Goal: Task Accomplishment & Management: Manage account settings

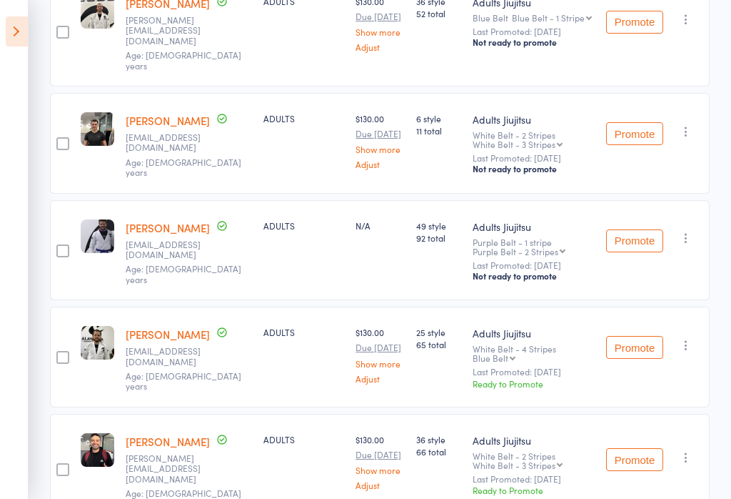
scroll to position [663, 0]
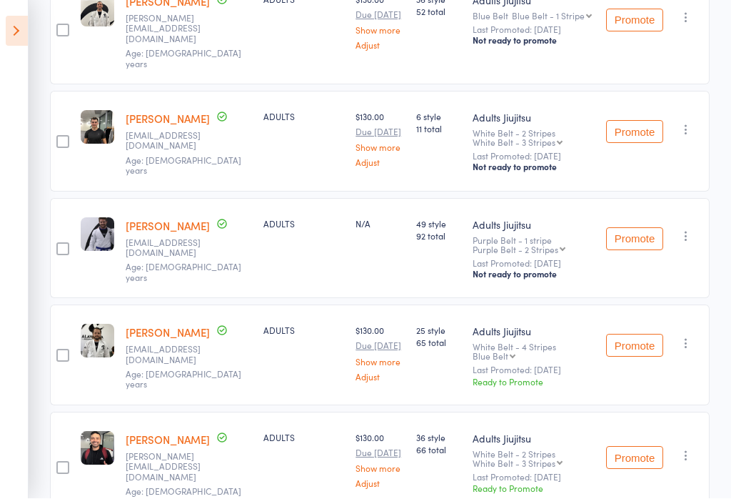
click at [641, 334] on button "Promote" at bounding box center [634, 345] width 57 height 23
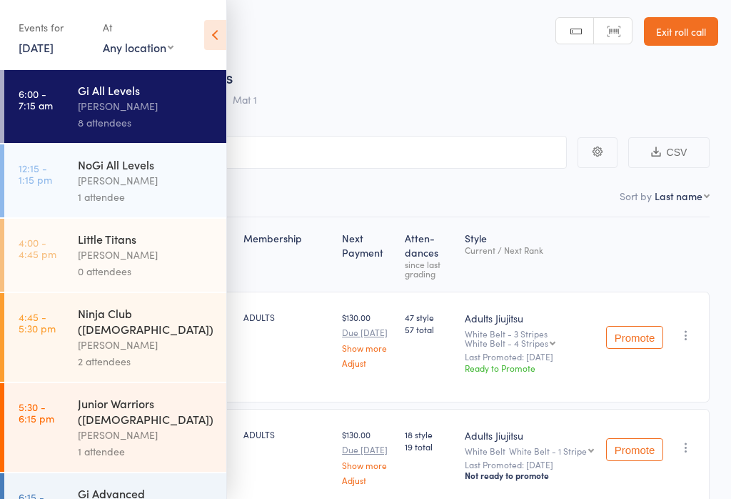
click at [217, 36] on icon at bounding box center [215, 35] width 22 height 30
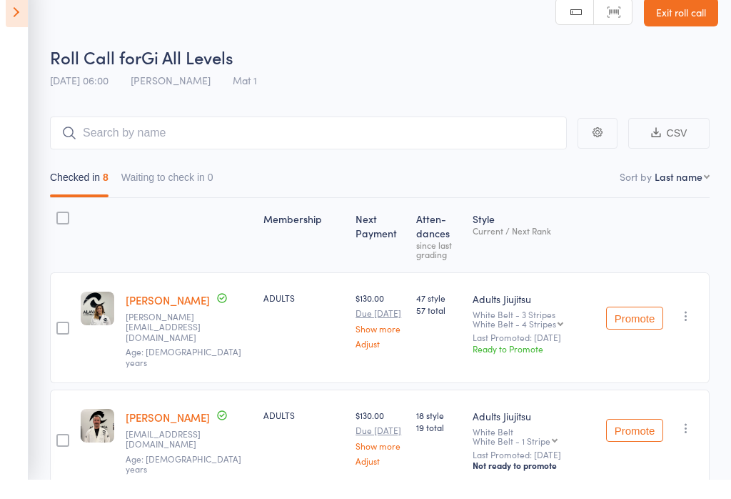
scroll to position [19, 0]
click at [644, 315] on button "Promote" at bounding box center [634, 317] width 57 height 23
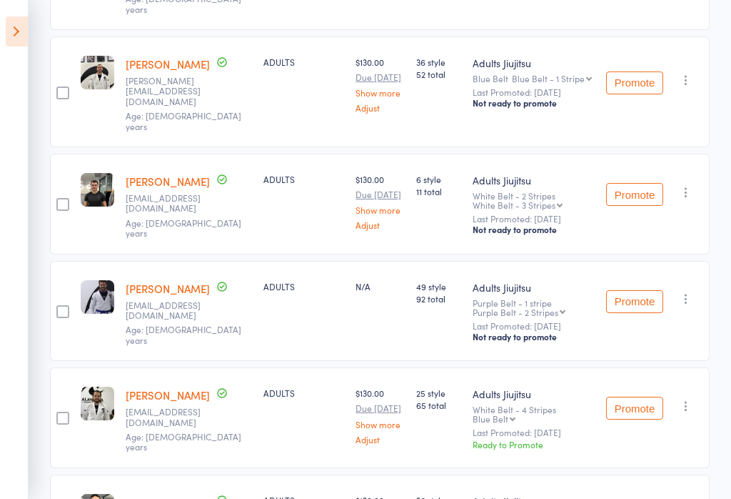
scroll to position [602, 0]
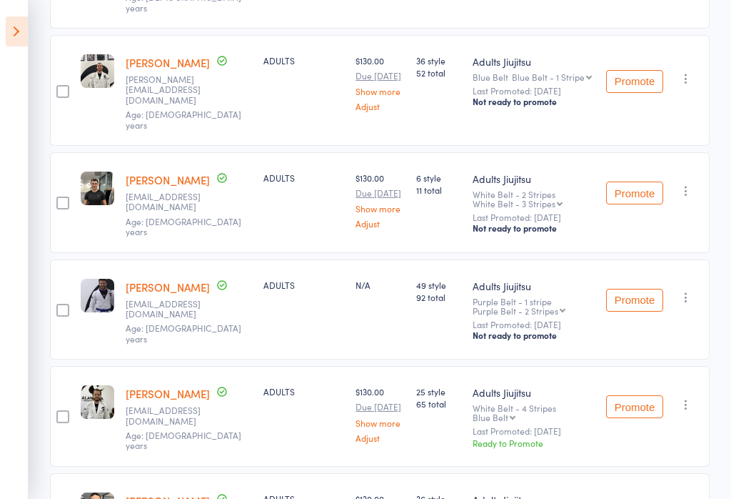
click at [640, 395] on button "Promote" at bounding box center [634, 406] width 57 height 23
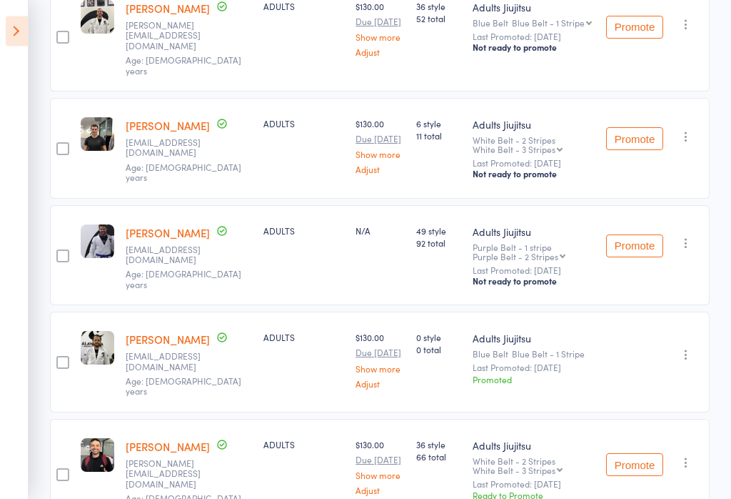
scroll to position [663, 0]
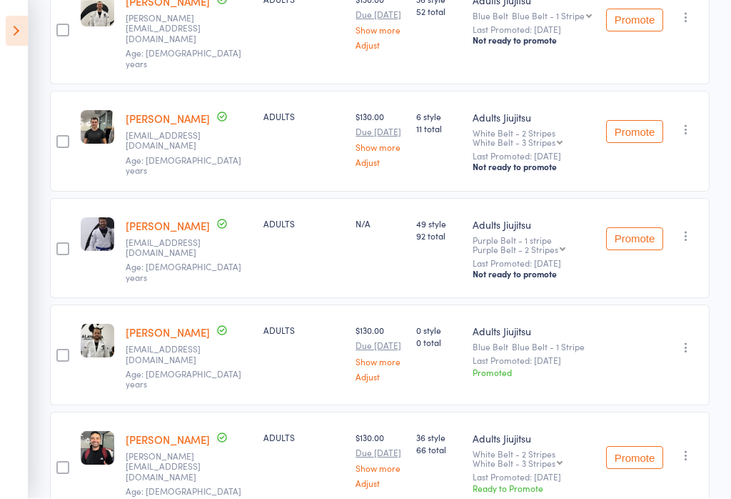
click at [640, 446] on button "Promote" at bounding box center [634, 457] width 57 height 23
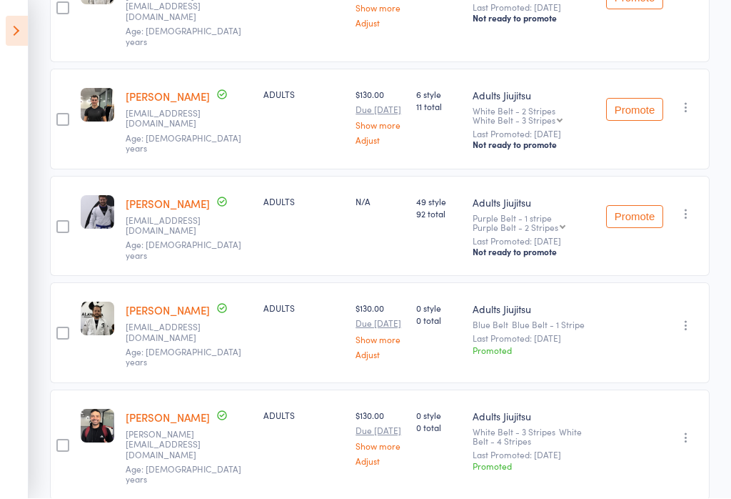
click at [686, 431] on icon "button" at bounding box center [686, 438] width 14 height 14
click at [670, 474] on li "Undo promotion" at bounding box center [633, 483] width 124 height 18
click at [544, 436] on select "White Belt - 3 Stripes White Belt - 4 Stripes Blue Belt Blue Belt - 1 Stripe Bl…" at bounding box center [518, 440] width 90 height 9
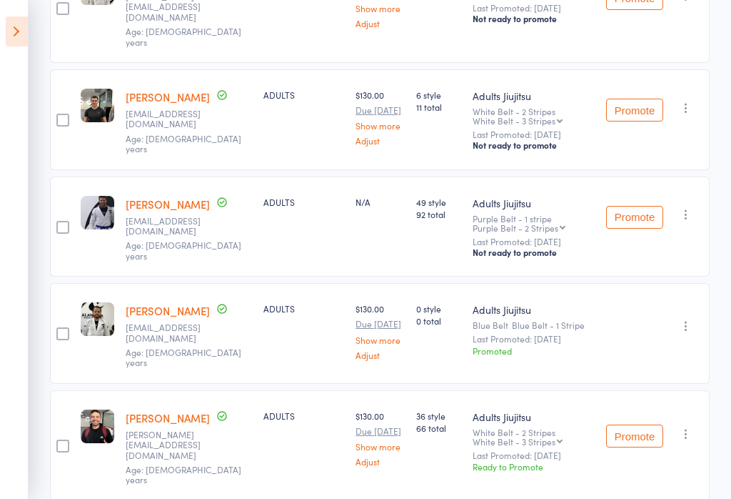
select select "1"
click at [642, 424] on button "Promote" at bounding box center [634, 435] width 57 height 23
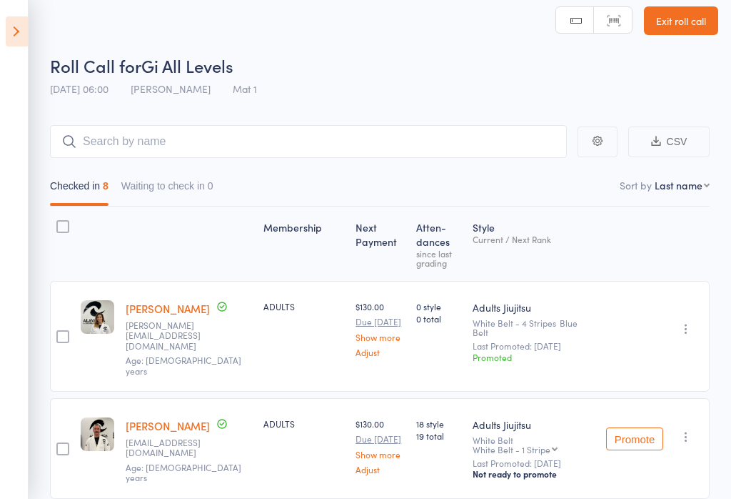
scroll to position [0, 0]
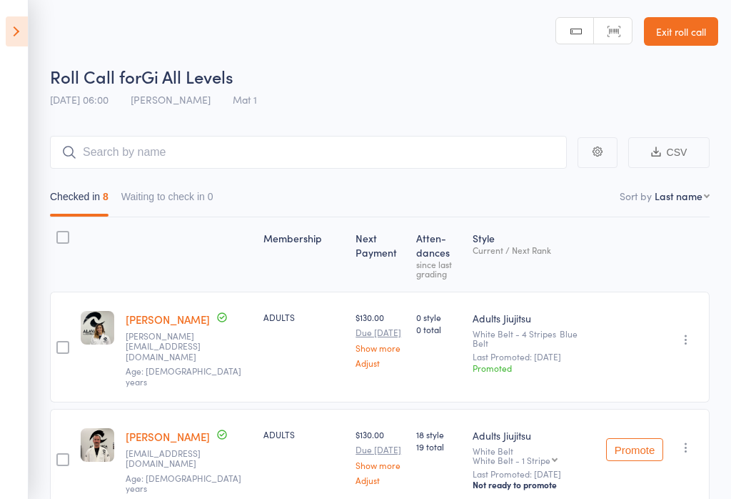
click at [14, 34] on icon at bounding box center [17, 31] width 22 height 30
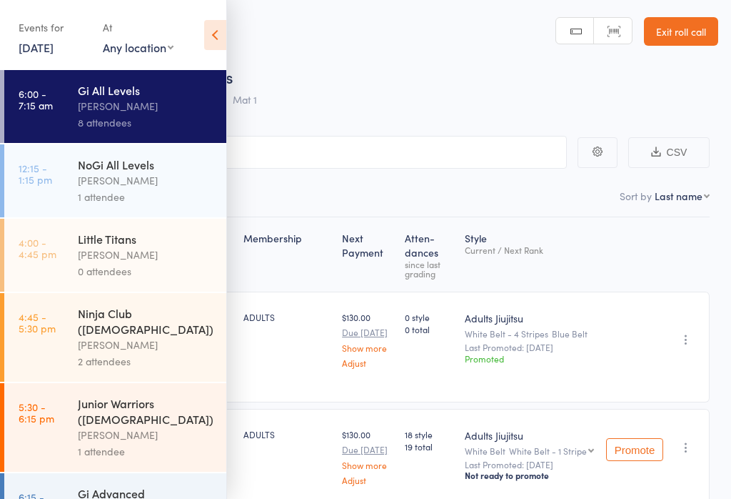
click at [49, 188] on link "12:15 - 1:15 pm NoGi All Levels [PERSON_NAME] 1 attendee" at bounding box center [115, 180] width 222 height 73
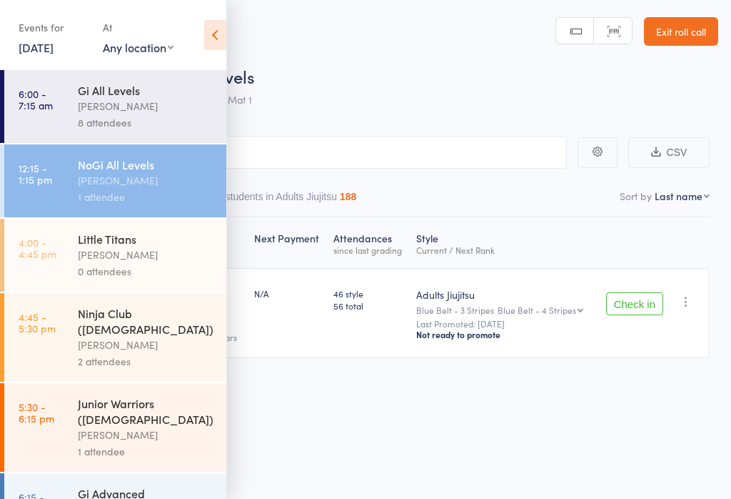
click at [201, 39] on div "Events for [DATE] [DATE] [DATE] Sun Mon Tue Wed Thu Fri Sat 31 27 28 29 30 31 0…" at bounding box center [113, 36] width 226 height 72
click at [204, 40] on icon at bounding box center [215, 35] width 22 height 30
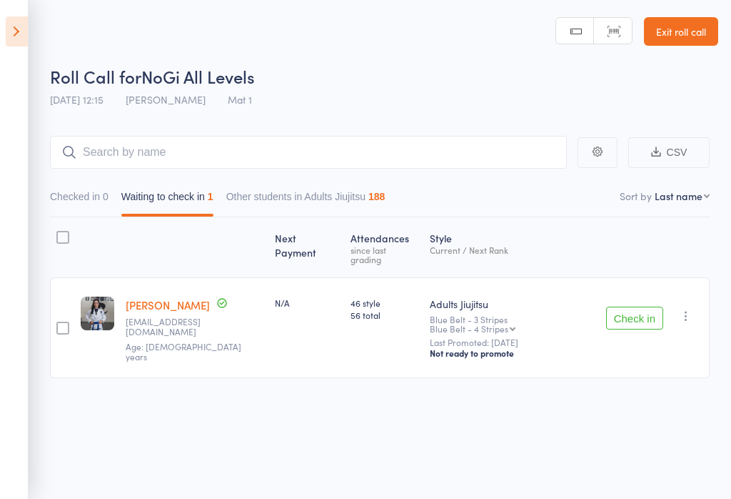
click at [22, 33] on icon at bounding box center [17, 31] width 22 height 30
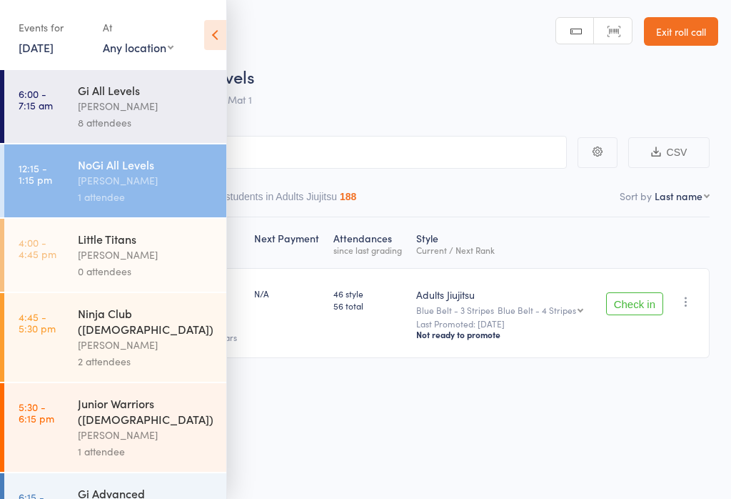
click at [56, 99] on link "6:00 - 7:15 am Gi All Levels [PERSON_NAME] 8 attendees" at bounding box center [115, 106] width 222 height 73
click at [39, 114] on link "6:00 - 7:15 am Gi All Levels [PERSON_NAME] 8 attendees" at bounding box center [115, 106] width 222 height 73
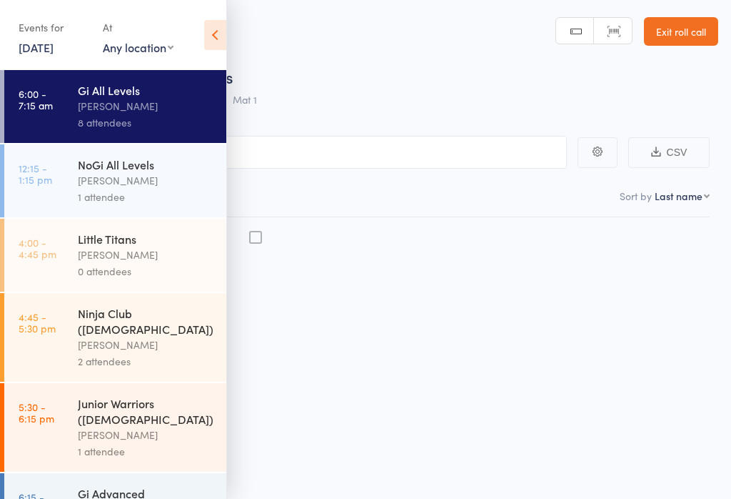
click at [81, 106] on div "[PERSON_NAME]" at bounding box center [146, 106] width 136 height 16
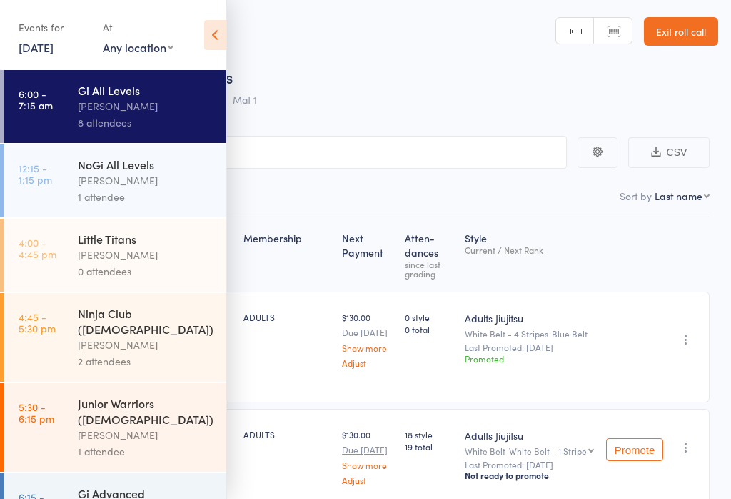
click at [358, 411] on div "$130.00 Due [DATE] Show more Adjust" at bounding box center [367, 459] width 63 height 101
